Goal: Task Accomplishment & Management: Use online tool/utility

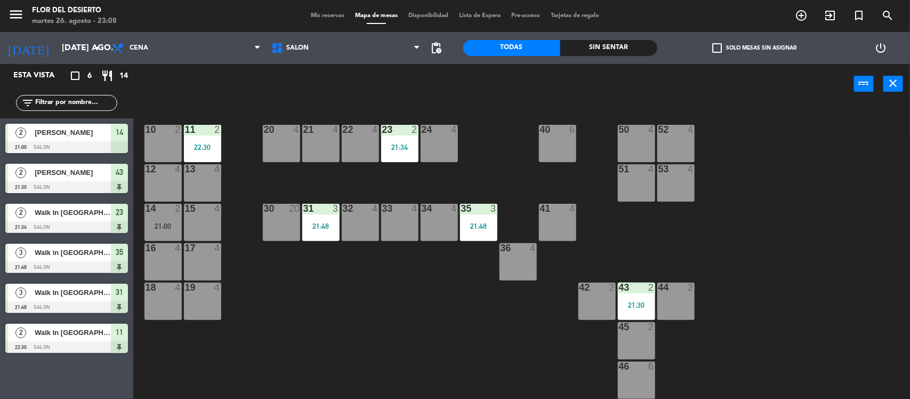
click at [328, 14] on span "Mis reservas" at bounding box center [327, 16] width 44 height 6
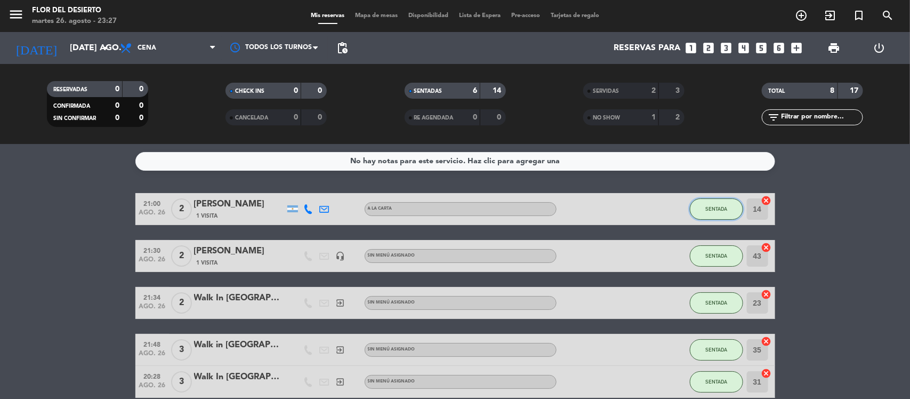
click at [713, 206] on span "SENTADA" at bounding box center [716, 209] width 22 height 6
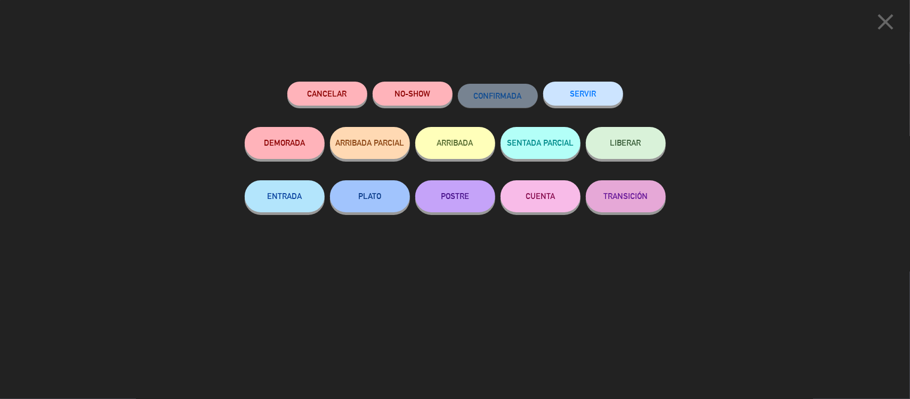
click at [601, 101] on button "SERVIR" at bounding box center [583, 94] width 80 height 24
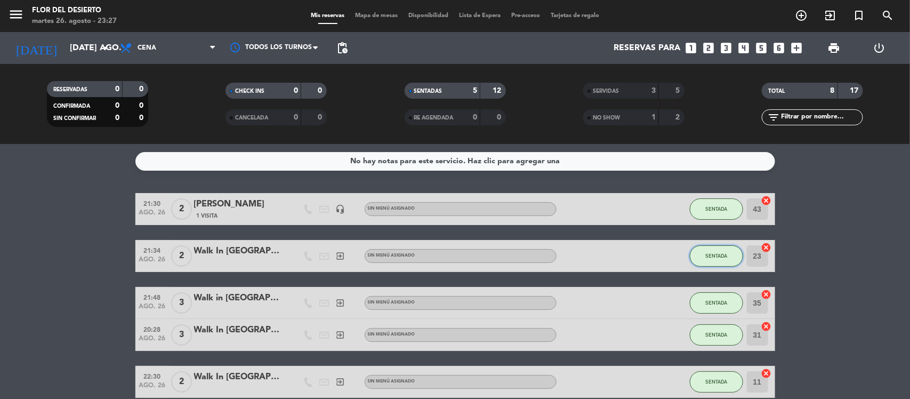
click at [712, 254] on span "SENTADA" at bounding box center [716, 256] width 22 height 6
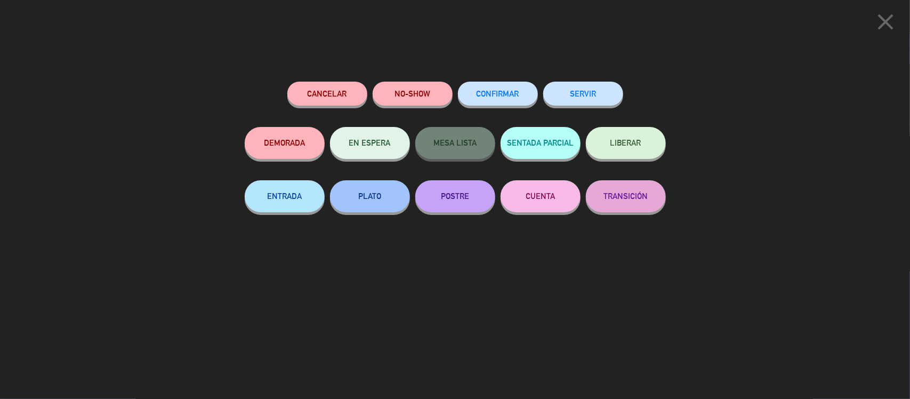
click at [588, 92] on button "SERVIR" at bounding box center [583, 94] width 80 height 24
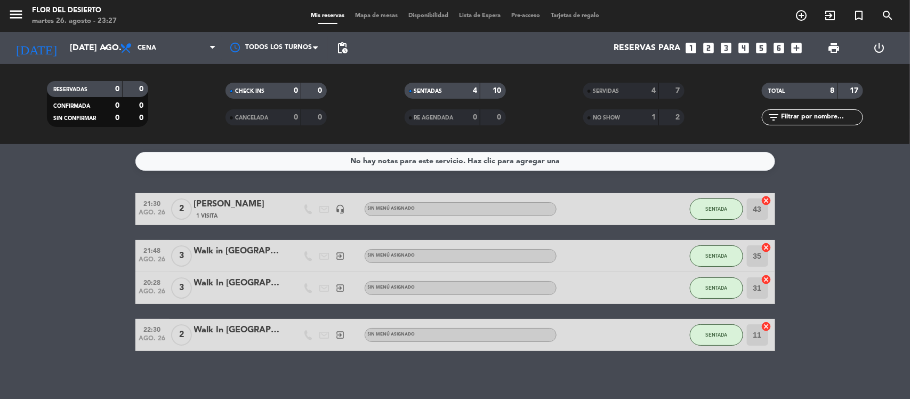
click at [340, 209] on icon "headset_mic" at bounding box center [341, 209] width 10 height 10
click at [721, 253] on span "SENTADA" at bounding box center [716, 256] width 22 height 6
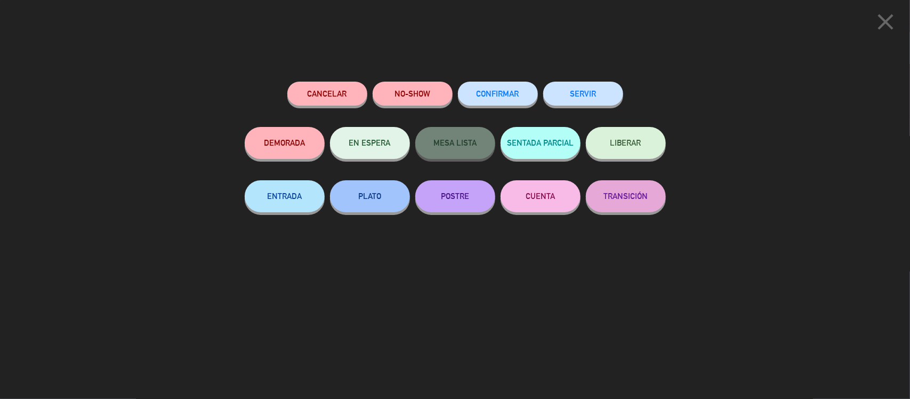
click at [576, 92] on button "SERVIR" at bounding box center [583, 94] width 80 height 24
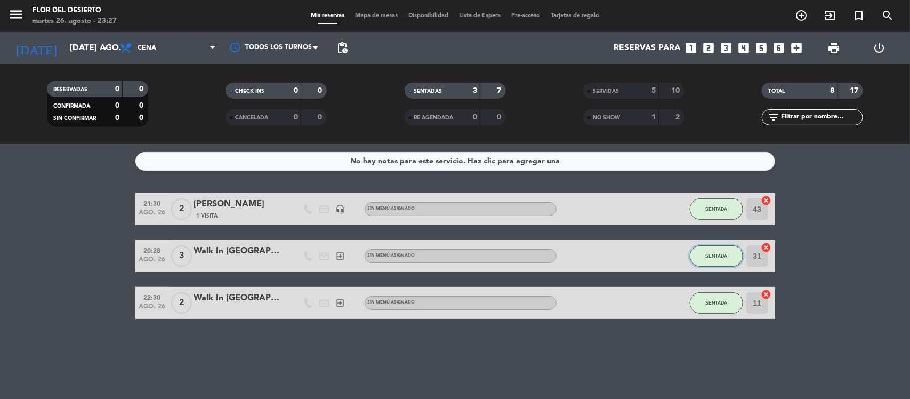
click at [715, 256] on span "SENTADA" at bounding box center [716, 256] width 22 height 6
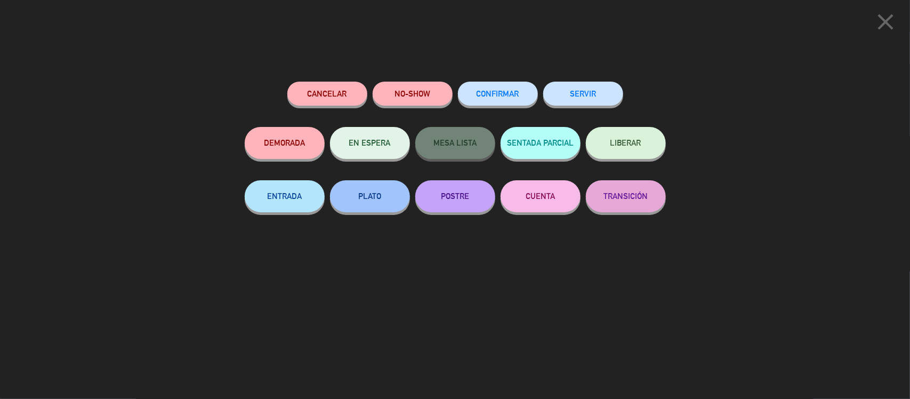
click at [590, 101] on button "SERVIR" at bounding box center [583, 94] width 80 height 24
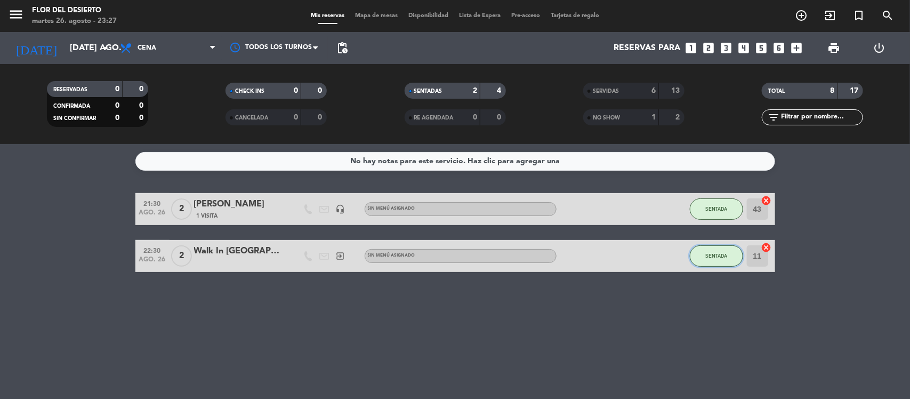
click at [710, 253] on span "SENTADA" at bounding box center [716, 256] width 22 height 6
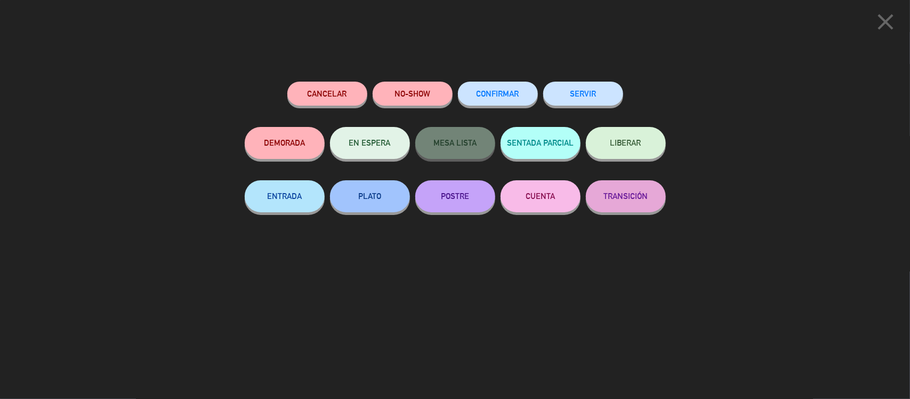
click at [608, 93] on button "SERVIR" at bounding box center [583, 94] width 80 height 24
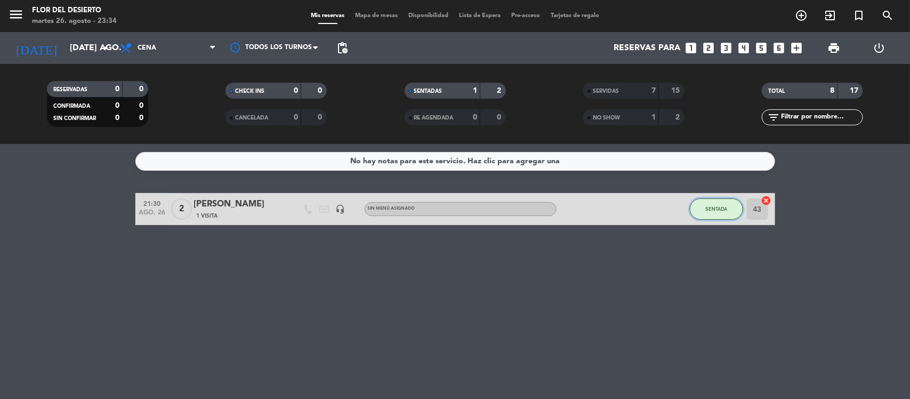
click at [712, 218] on button "SENTADA" at bounding box center [716, 208] width 53 height 21
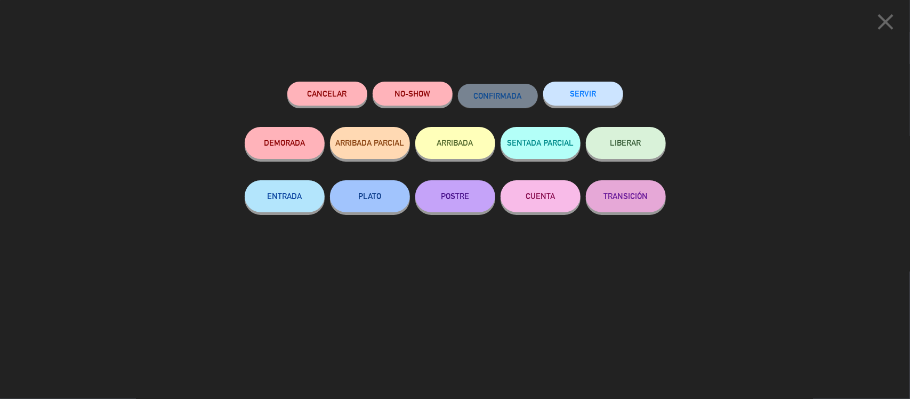
click at [598, 99] on button "SERVIR" at bounding box center [583, 94] width 80 height 24
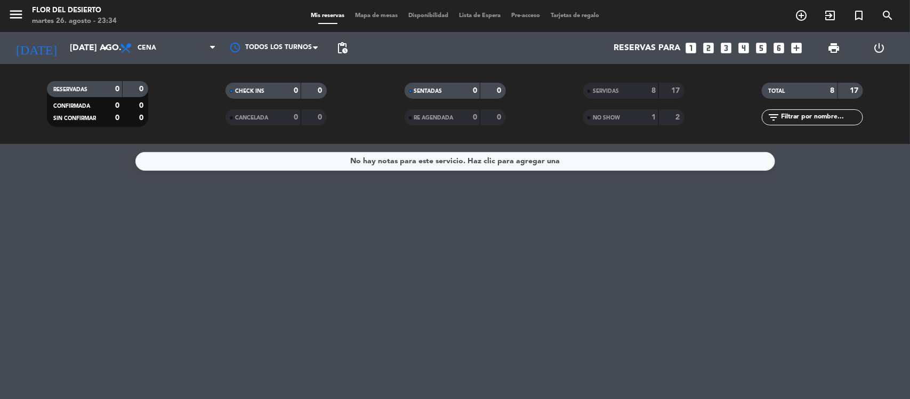
click at [352, 15] on span "Mapa de mesas" at bounding box center [376, 16] width 53 height 6
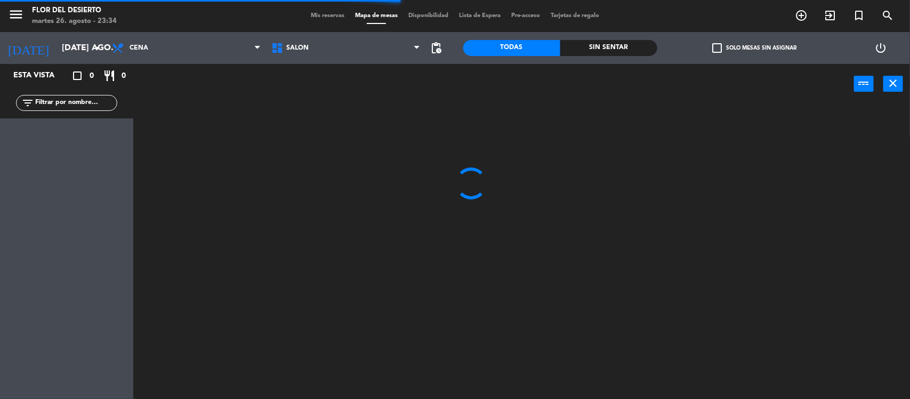
click at [324, 16] on span "Mis reservas" at bounding box center [327, 16] width 44 height 6
